Goal: Task Accomplishment & Management: Complete application form

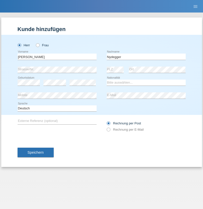
type input "Nydegger"
select select "CH"
select select "en"
radio input "true"
click at [57, 57] on input "text" at bounding box center [57, 57] width 79 height 6
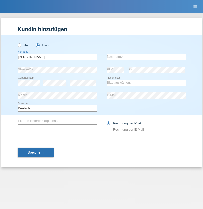
type input "Corinne"
click at [146, 57] on input "text" at bounding box center [145, 57] width 79 height 6
type input "Nydegger"
select select "CH"
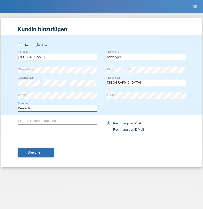
select select "en"
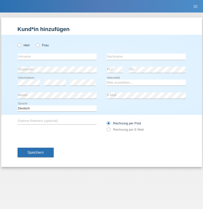
radio input "true"
click at [57, 57] on input "text" at bounding box center [57, 57] width 79 height 6
type input "Goekhan"
click at [146, 57] on input "text" at bounding box center [145, 57] width 79 height 6
type input "Akarsu"
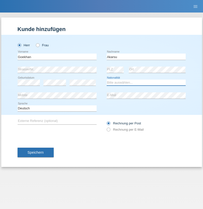
select select "AT"
select select "C"
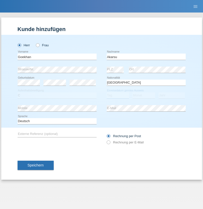
select select "01"
select select "05"
select select "2021"
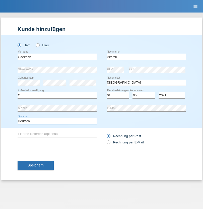
select select "en"
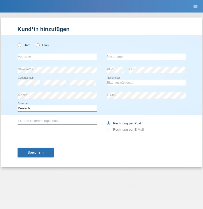
radio input "true"
click at [57, 57] on input "text" at bounding box center [57, 57] width 79 height 6
type input "Daniele"
click at [146, 57] on input "text" at bounding box center [145, 57] width 79 height 6
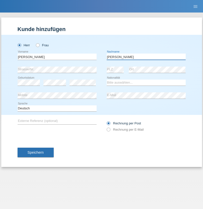
type input "Daniele"
select select "IT"
select select "C"
select select "22"
select select "06"
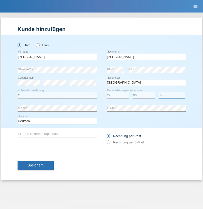
select select "1964"
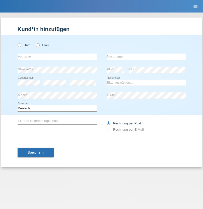
radio input "true"
click at [57, 57] on input "text" at bounding box center [57, 57] width 79 height 6
type input "Carnevale"
click at [146, 57] on input "text" at bounding box center [145, 57] width 79 height 6
type input "Alessio"
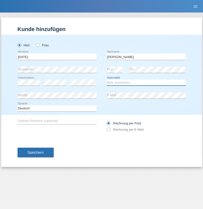
select select "IT"
select select "C"
select select "01"
select select "05"
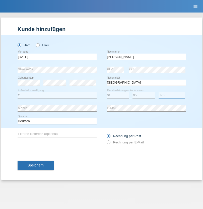
select select "2021"
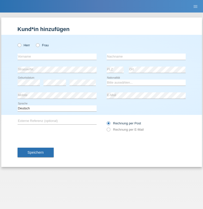
radio input "true"
click at [57, 57] on input "text" at bounding box center [57, 57] width 79 height 6
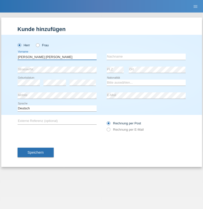
type input "Claudiu Marian"
click at [146, 57] on input "text" at bounding box center [145, 57] width 79 height 6
type input "Cislariu"
select select "CH"
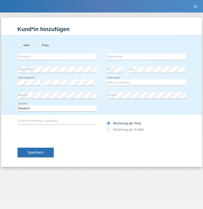
radio input "true"
select select "CH"
radio input "true"
click at [57, 57] on input "text" at bounding box center [57, 57] width 79 height 6
type input "[PERSON_NAME]"
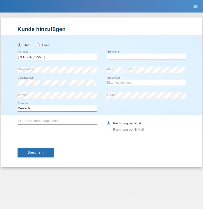
click at [146, 57] on input "text" at bounding box center [145, 57] width 79 height 6
type input "Kappelmayer"
select select "MG"
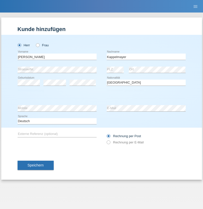
select select "C"
select select "31"
select select "08"
select select "2021"
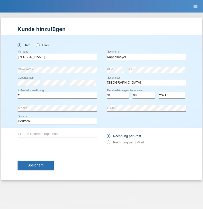
select select "en"
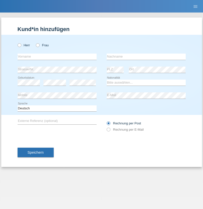
radio input "true"
click at [57, 57] on input "text" at bounding box center [57, 57] width 79 height 6
type input "firat"
click at [146, 57] on input "text" at bounding box center [145, 57] width 79 height 6
type input "kara"
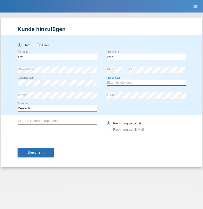
select select "CH"
radio input "true"
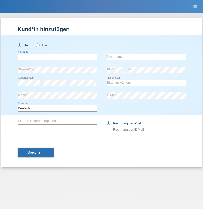
click at [57, 57] on input "text" at bounding box center [57, 57] width 79 height 6
type input "Jean Panda"
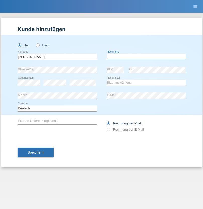
click at [146, 57] on input "text" at bounding box center [145, 57] width 79 height 6
type input "Panda nzinga"
select select "MN"
select select "C"
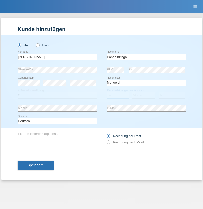
select select "28"
select select "11"
select select "2001"
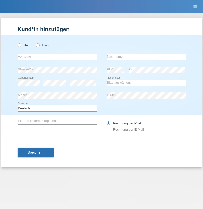
radio input "true"
select select "HU"
select select "C"
select select "30"
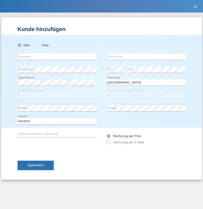
select select "10"
select select "2021"
